Goal: Obtain resource: Obtain resource

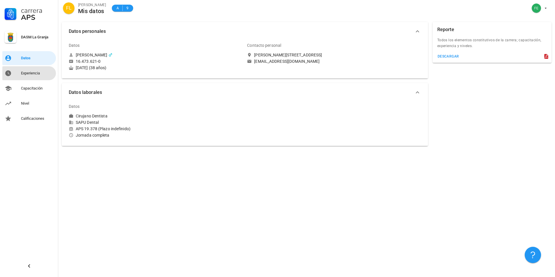
click at [29, 70] on div "Experiencia" at bounding box center [37, 73] width 33 height 9
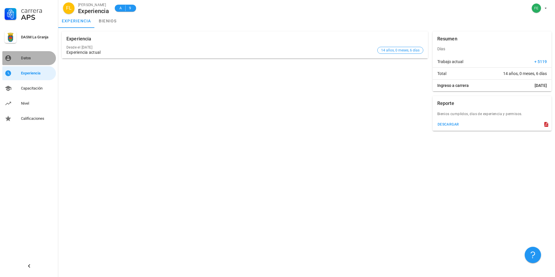
click at [15, 55] on link "Datos" at bounding box center [29, 58] width 54 height 14
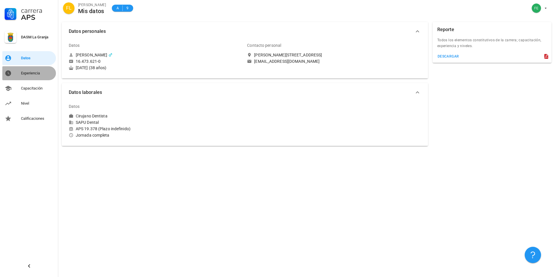
click at [29, 75] on div "Experiencia" at bounding box center [37, 73] width 33 height 5
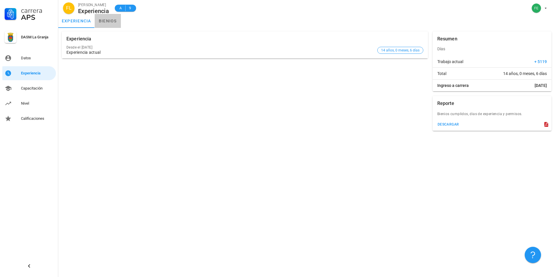
click at [108, 19] on link "bienios" at bounding box center [108, 21] width 26 height 14
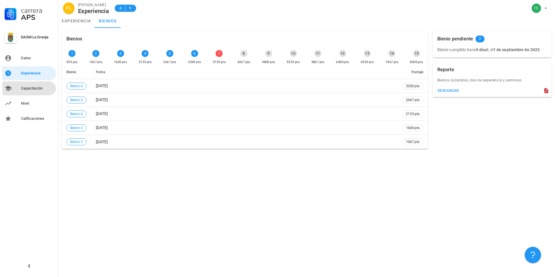
click at [37, 86] on div "Capacitación" at bounding box center [37, 88] width 33 height 5
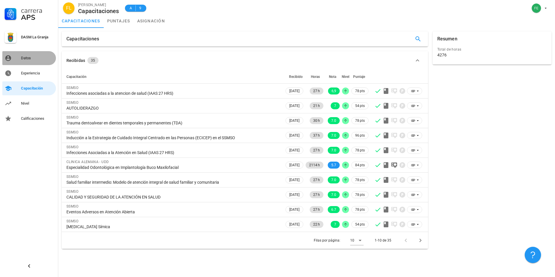
click at [32, 56] on div "Datos" at bounding box center [37, 58] width 33 height 5
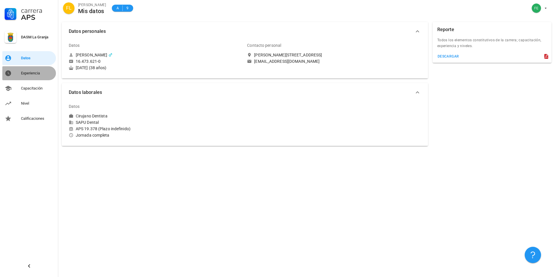
click at [33, 73] on div "Experiencia" at bounding box center [37, 73] width 33 height 5
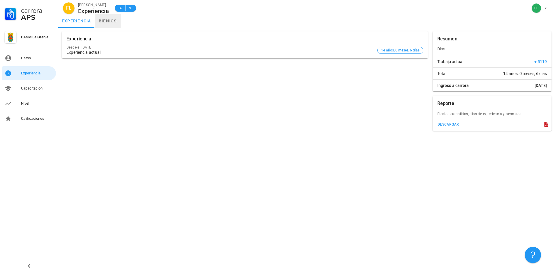
click at [106, 21] on link "bienios" at bounding box center [108, 21] width 26 height 14
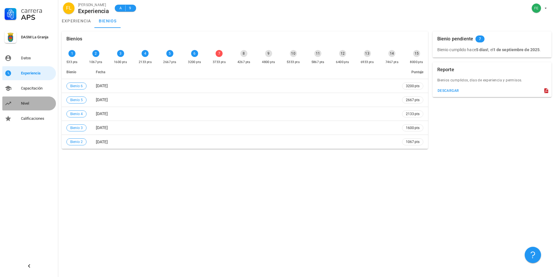
click at [26, 105] on div "Nivel" at bounding box center [37, 103] width 33 height 5
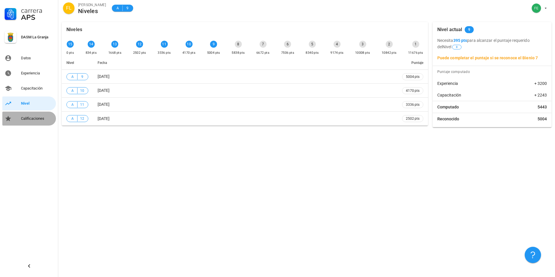
click at [27, 118] on div "Calificaciones" at bounding box center [37, 118] width 33 height 5
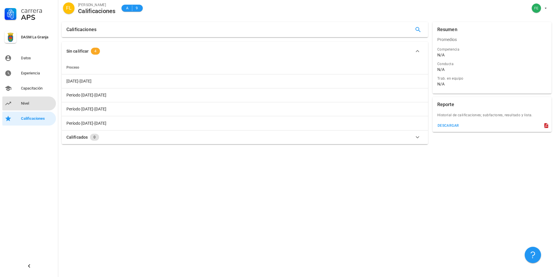
click at [34, 102] on div "Nivel" at bounding box center [37, 103] width 33 height 5
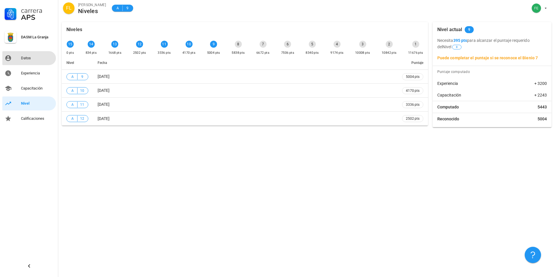
click at [22, 58] on div "Datos" at bounding box center [37, 58] width 33 height 5
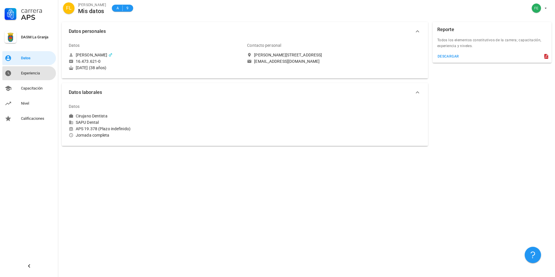
click at [25, 70] on div "Experiencia" at bounding box center [37, 73] width 33 height 9
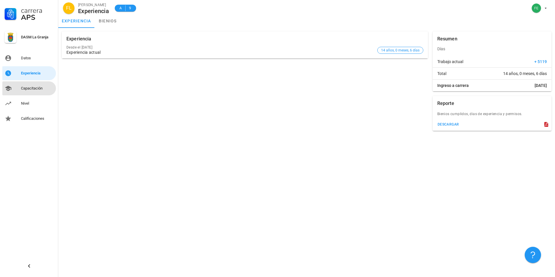
click at [27, 87] on div "Capacitación" at bounding box center [37, 88] width 33 height 5
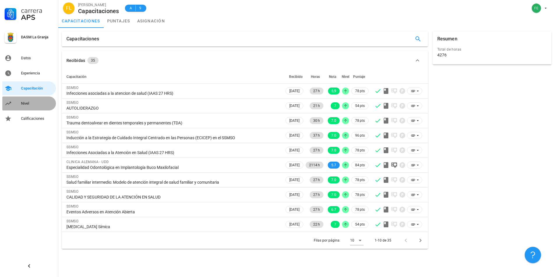
click at [23, 102] on div "Nivel" at bounding box center [37, 103] width 33 height 5
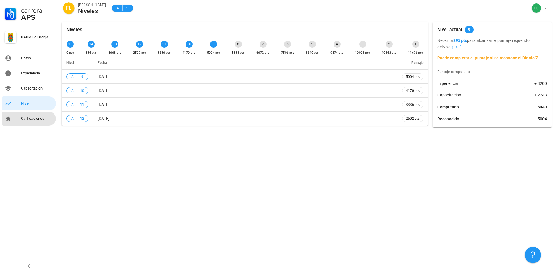
click at [25, 118] on div "Calificaciones" at bounding box center [37, 118] width 33 height 5
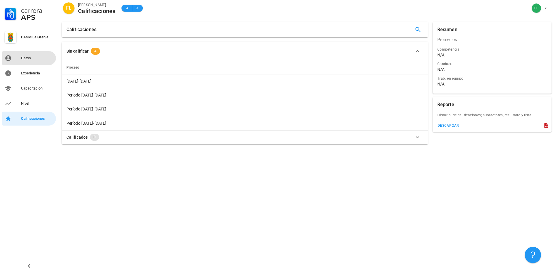
click at [28, 58] on div "Datos" at bounding box center [37, 58] width 33 height 5
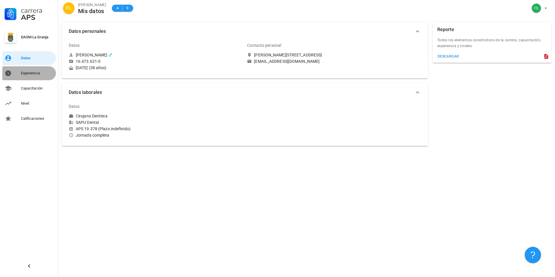
click at [28, 75] on div "Experiencia" at bounding box center [37, 73] width 33 height 5
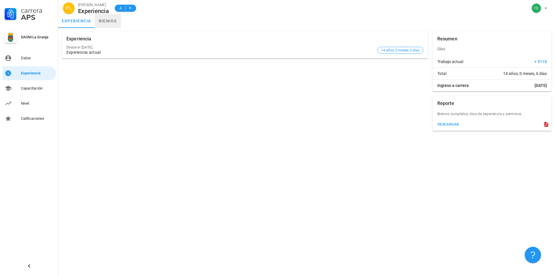
click at [106, 20] on link "bienios" at bounding box center [108, 21] width 26 height 14
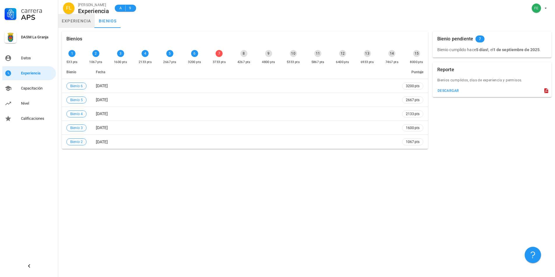
click at [82, 23] on link "experiencia" at bounding box center [76, 21] width 36 height 14
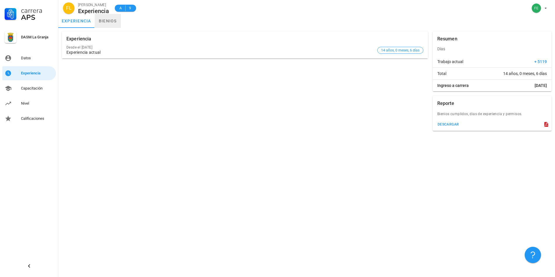
click at [113, 23] on link "bienios" at bounding box center [108, 21] width 26 height 14
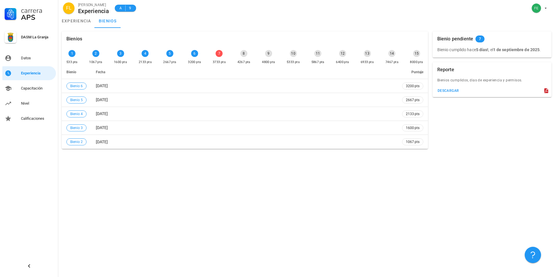
click at [547, 90] on icon at bounding box center [546, 90] width 4 height 5
click at [443, 89] on div "descargar" at bounding box center [448, 91] width 22 height 4
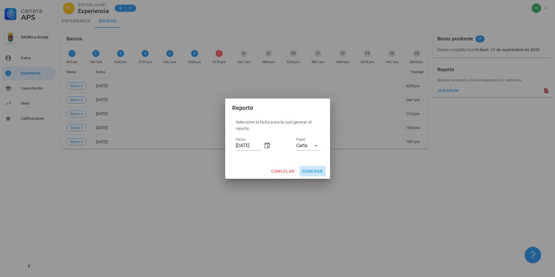
click at [311, 171] on span "generar" at bounding box center [312, 171] width 21 height 5
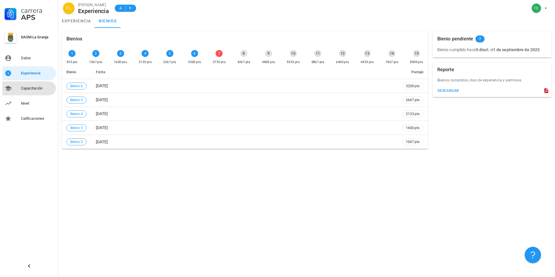
click at [35, 89] on div "Capacitación" at bounding box center [37, 88] width 33 height 5
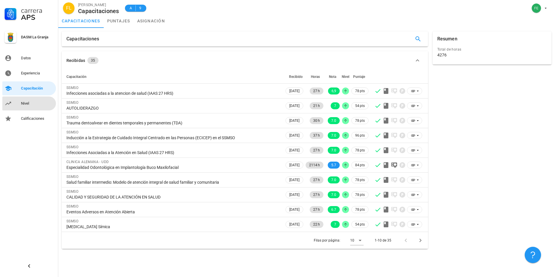
click at [26, 104] on div "Nivel" at bounding box center [37, 103] width 33 height 5
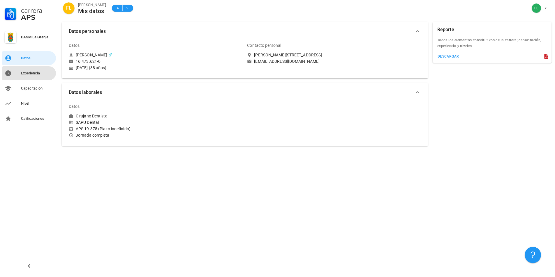
click at [36, 72] on div "Experiencia" at bounding box center [37, 73] width 33 height 5
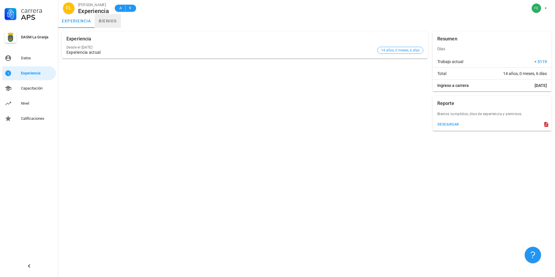
click at [110, 19] on link "bienios" at bounding box center [108, 21] width 26 height 14
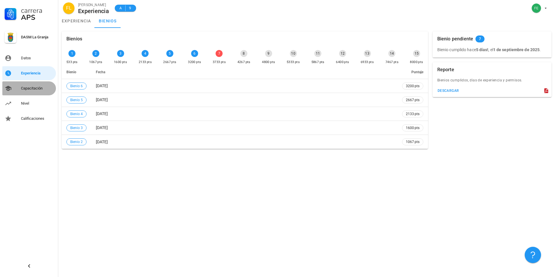
click at [40, 87] on div "Capacitación" at bounding box center [37, 88] width 33 height 5
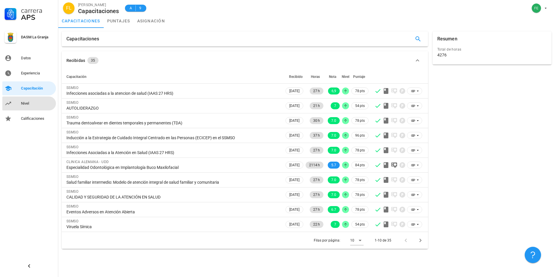
click at [28, 104] on div "Nivel" at bounding box center [37, 103] width 33 height 5
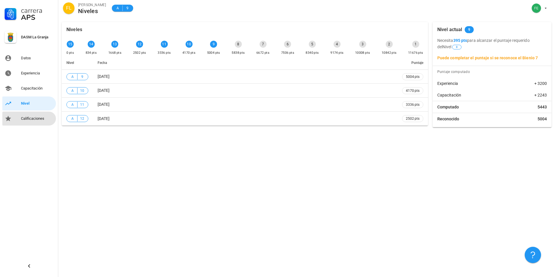
click at [38, 118] on div "Calificaciones" at bounding box center [37, 118] width 33 height 5
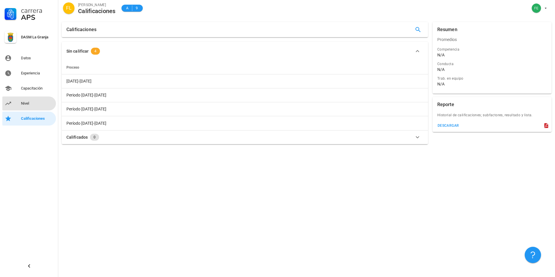
click at [28, 102] on div "Nivel" at bounding box center [37, 103] width 33 height 5
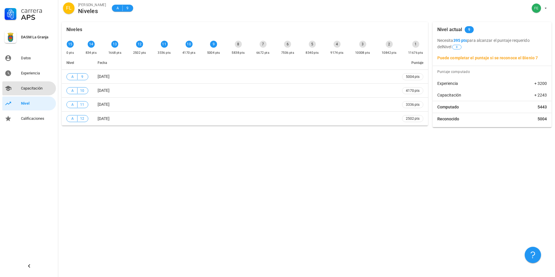
click at [32, 89] on div "Capacitación" at bounding box center [37, 88] width 33 height 5
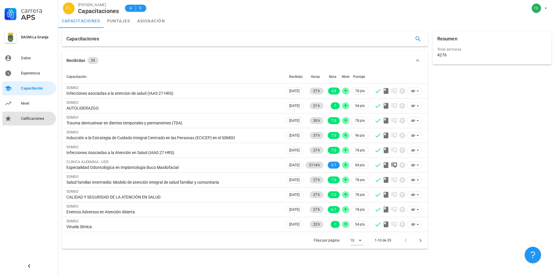
click at [29, 116] on div "Calificaciones" at bounding box center [37, 118] width 33 height 9
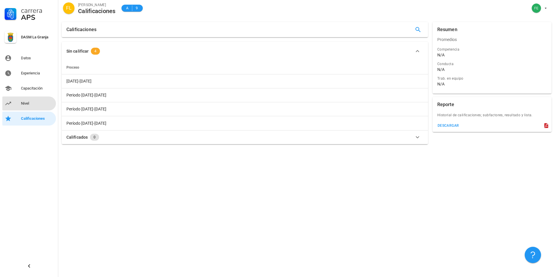
click at [27, 105] on div "Nivel" at bounding box center [37, 103] width 33 height 5
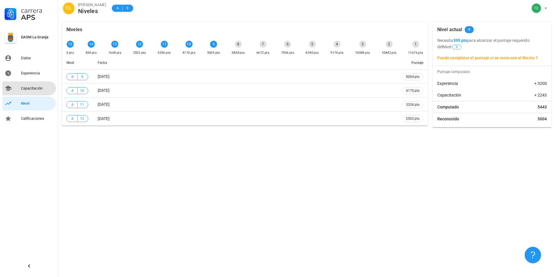
click at [29, 86] on div "Capacitación" at bounding box center [37, 88] width 33 height 5
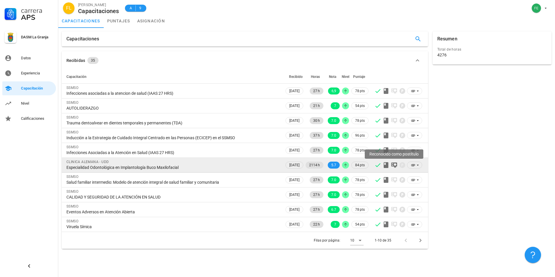
click at [394, 166] on icon at bounding box center [394, 166] width 6 height 6
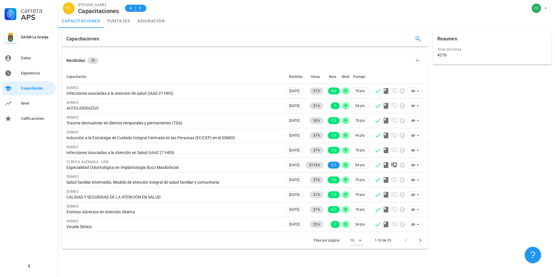
click at [489, 162] on div "Resumen Total de horas 4276" at bounding box center [491, 140] width 123 height 222
click at [119, 20] on link "puntajes" at bounding box center [119, 21] width 30 height 14
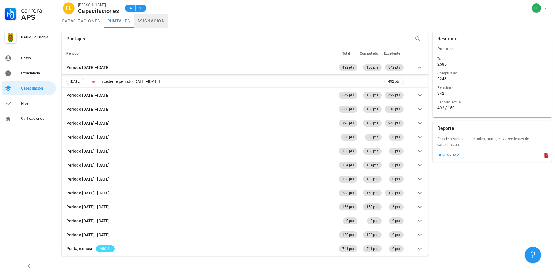
click at [146, 22] on link "asignación" at bounding box center [151, 21] width 35 height 14
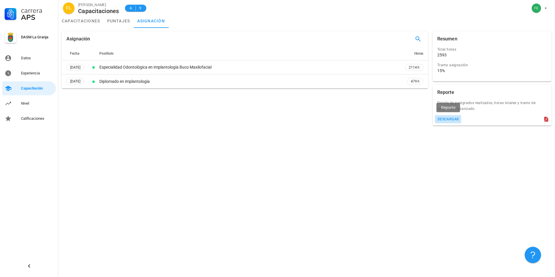
click at [446, 118] on div "descargar" at bounding box center [448, 119] width 22 height 4
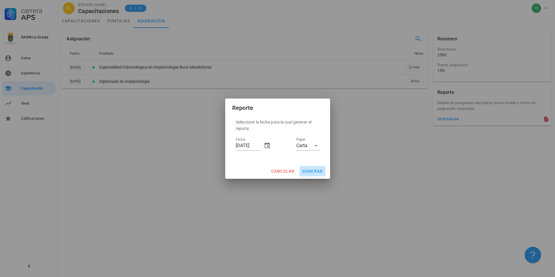
click at [313, 171] on span "generar" at bounding box center [312, 171] width 21 height 5
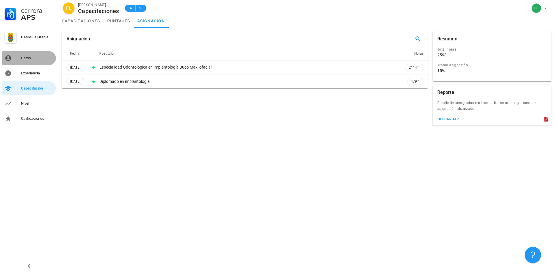
click at [25, 58] on div "Datos" at bounding box center [37, 58] width 33 height 5
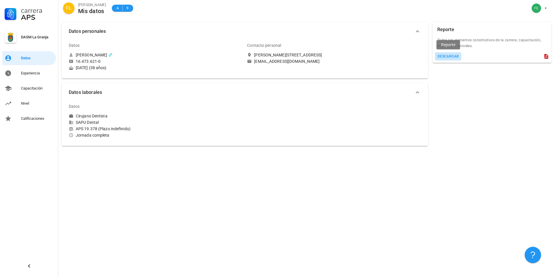
click at [454, 55] on div "descargar" at bounding box center [448, 56] width 22 height 4
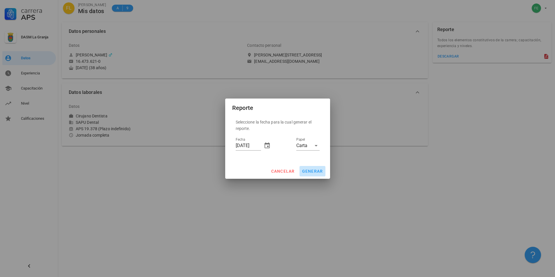
click at [309, 169] on button "generar" at bounding box center [312, 171] width 26 height 10
